Goal: Find specific page/section: Find specific page/section

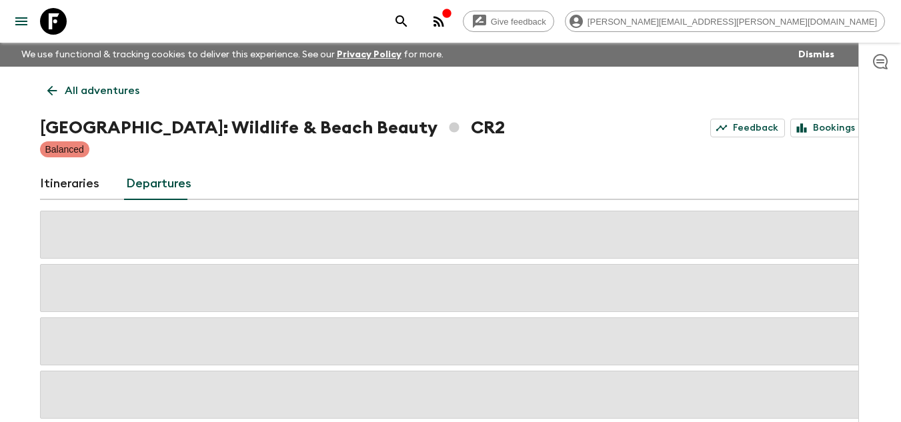
click at [53, 27] on icon at bounding box center [53, 21] width 27 height 27
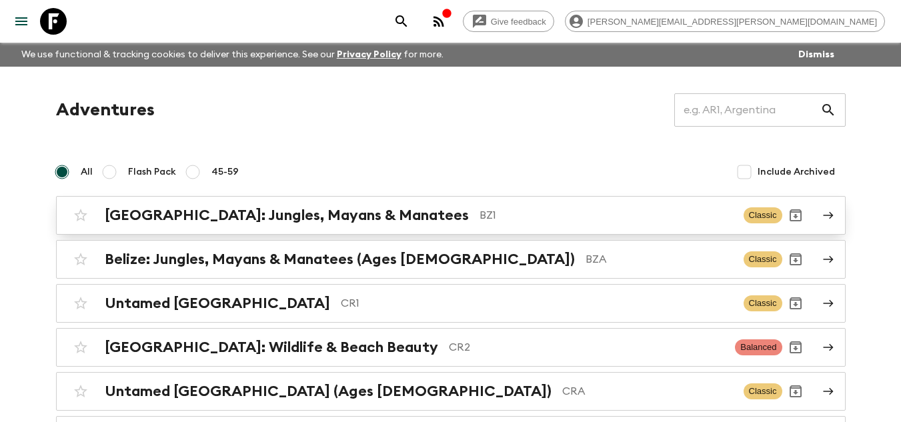
click at [480, 220] on p "BZ1" at bounding box center [606, 215] width 253 height 16
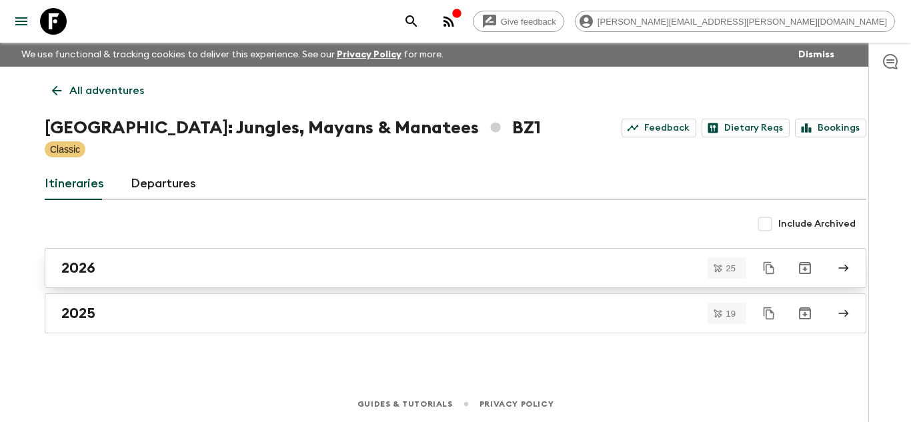
click at [175, 267] on div "2026" at bounding box center [442, 267] width 763 height 17
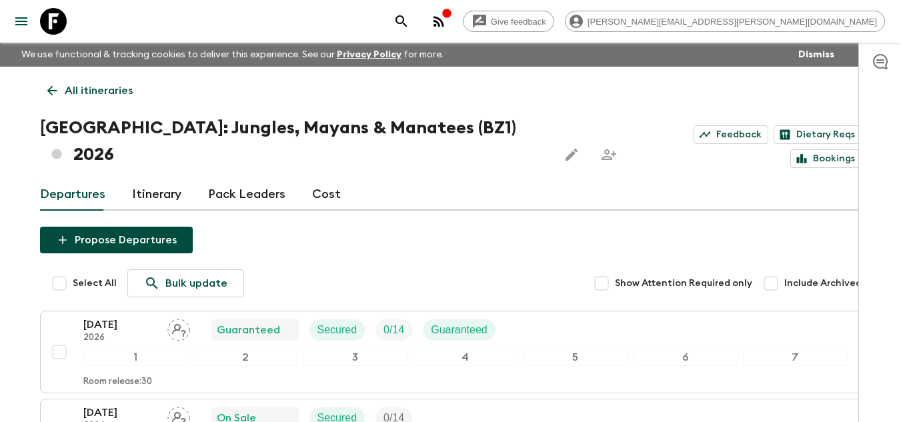
click at [778, 270] on input "Include Archived" at bounding box center [771, 283] width 27 height 27
checkbox input "true"
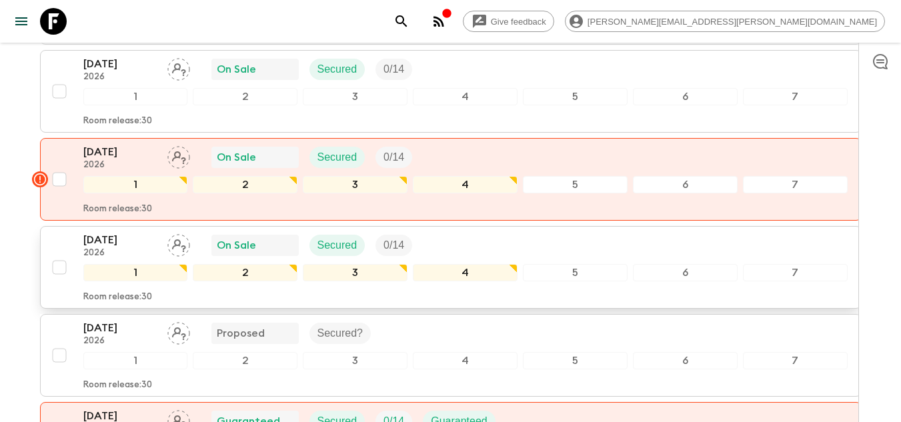
scroll to position [1912, 0]
